Goal: Transaction & Acquisition: Purchase product/service

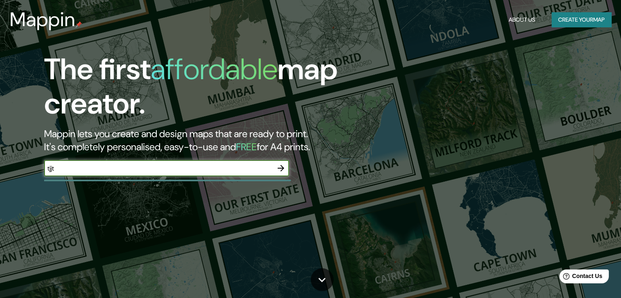
type input "tjjt"
click at [278, 165] on icon "button" at bounding box center [281, 168] width 10 height 10
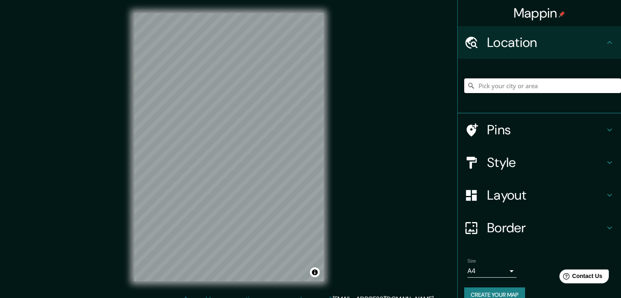
click at [523, 88] on input "Pick your city or area" at bounding box center [542, 85] width 157 height 15
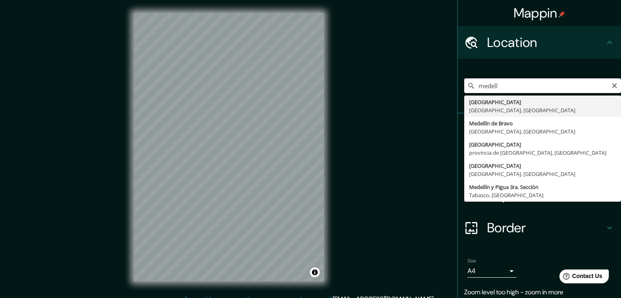
type input "[GEOGRAPHIC_DATA], [GEOGRAPHIC_DATA], [GEOGRAPHIC_DATA]"
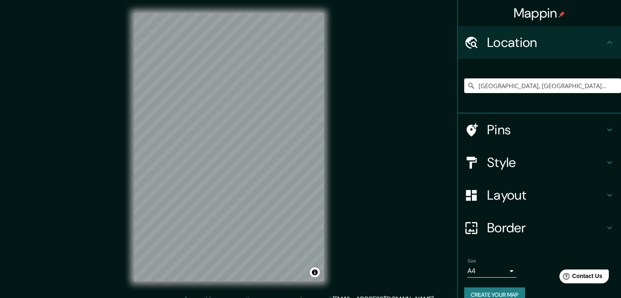
click at [490, 156] on h4 "Style" at bounding box center [546, 162] width 118 height 16
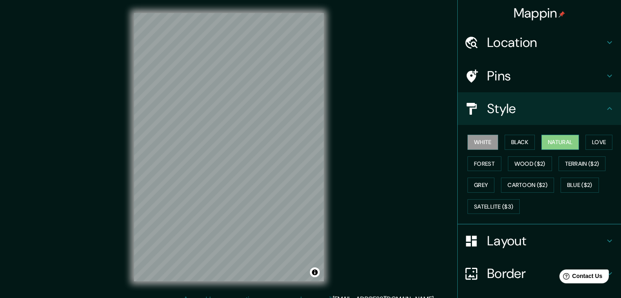
click at [550, 144] on button "Natural" at bounding box center [560, 142] width 38 height 15
click at [588, 147] on button "Love" at bounding box center [598, 142] width 27 height 15
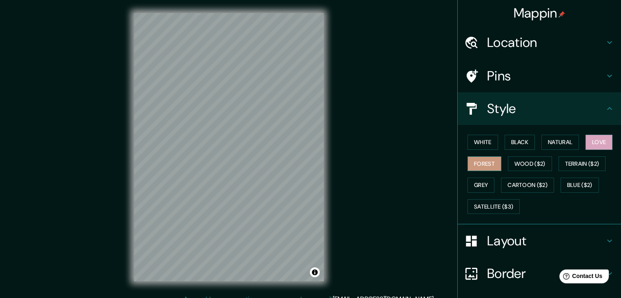
click at [480, 165] on button "Forest" at bounding box center [484, 163] width 34 height 15
click at [523, 164] on button "Wood ($2)" at bounding box center [530, 163] width 44 height 15
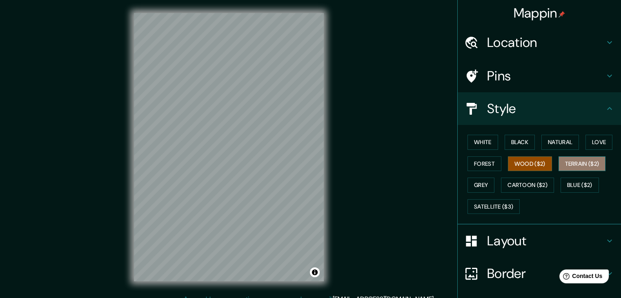
click at [578, 162] on button "Terrain ($2)" at bounding box center [582, 163] width 47 height 15
click at [474, 184] on button "Grey" at bounding box center [480, 185] width 27 height 15
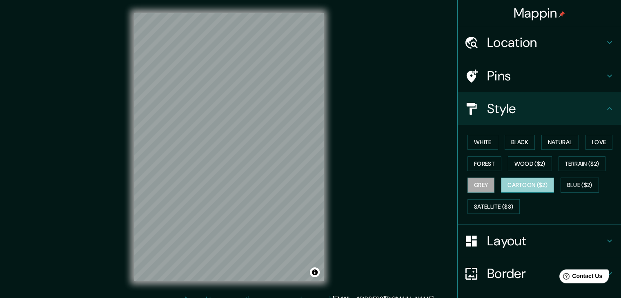
click at [526, 184] on button "Cartoon ($2)" at bounding box center [527, 185] width 53 height 15
click at [581, 184] on button "Blue ($2)" at bounding box center [580, 185] width 38 height 15
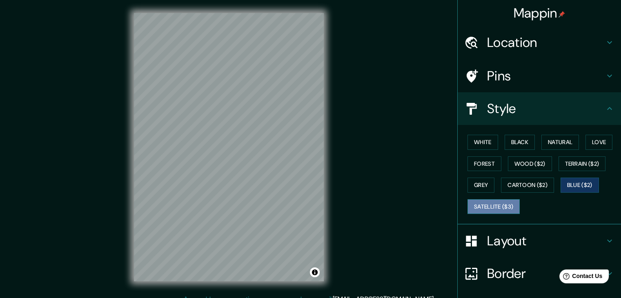
click at [506, 207] on button "Satellite ($3)" at bounding box center [493, 206] width 52 height 15
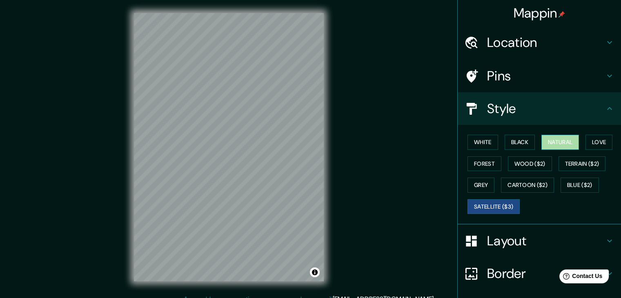
click at [543, 141] on button "Natural" at bounding box center [560, 142] width 38 height 15
click at [503, 240] on h4 "Layout" at bounding box center [546, 241] width 118 height 16
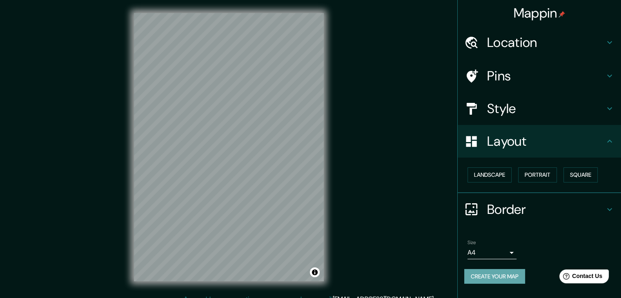
click at [505, 281] on button "Create your map" at bounding box center [494, 276] width 61 height 15
